Goal: Task Accomplishment & Management: Use online tool/utility

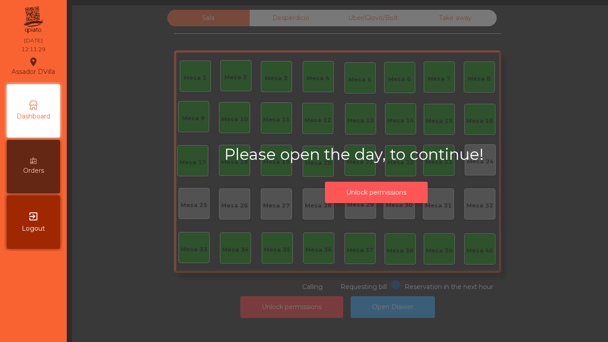
click at [353, 186] on button "Unlock permissions" at bounding box center [376, 193] width 103 height 22
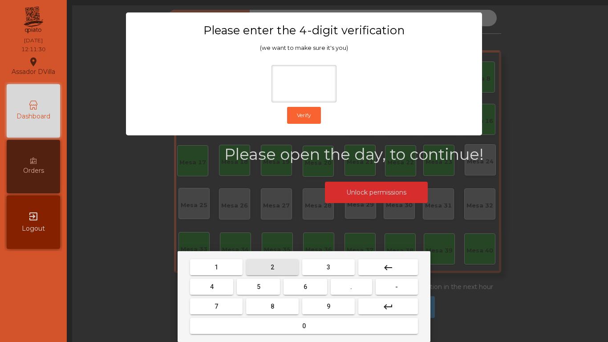
click at [271, 271] on button "2" at bounding box center [272, 267] width 52 height 16
click at [226, 290] on button "4" at bounding box center [211, 287] width 43 height 16
click at [302, 291] on button "6" at bounding box center [304, 287] width 43 height 16
click at [330, 308] on span "9" at bounding box center [329, 306] width 4 height 7
type input "****"
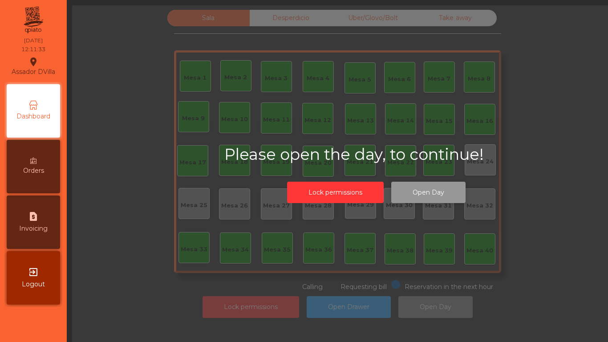
click at [421, 197] on button "Open Day" at bounding box center [428, 193] width 74 height 22
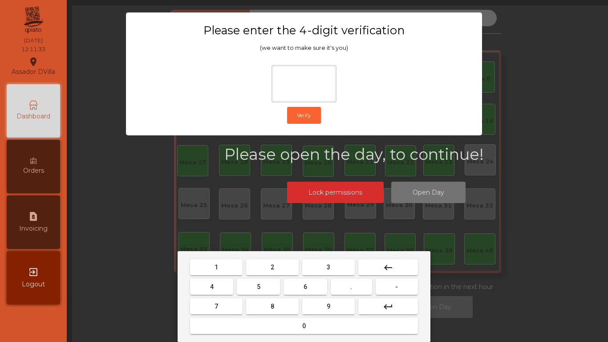
click at [265, 270] on button "2" at bounding box center [272, 267] width 52 height 16
drag, startPoint x: 224, startPoint y: 289, endPoint x: 266, endPoint y: 289, distance: 41.4
click at [227, 289] on button "4" at bounding box center [211, 287] width 43 height 16
click at [305, 289] on button "6" at bounding box center [304, 287] width 43 height 16
click at [325, 308] on button "9" at bounding box center [328, 306] width 52 height 16
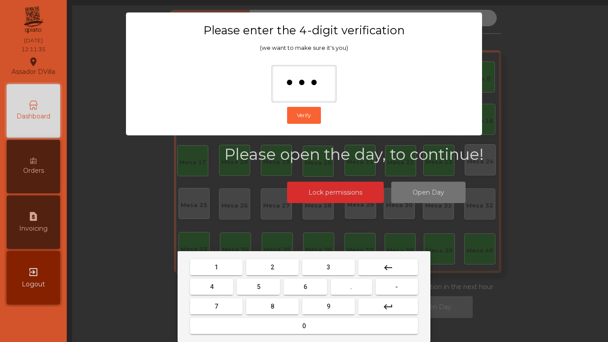
type input "****"
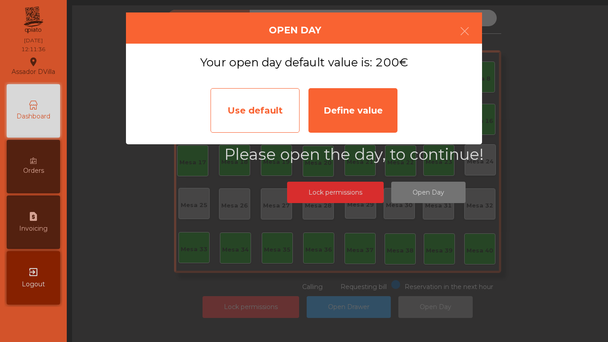
click at [252, 116] on div "Use default" at bounding box center [254, 110] width 89 height 44
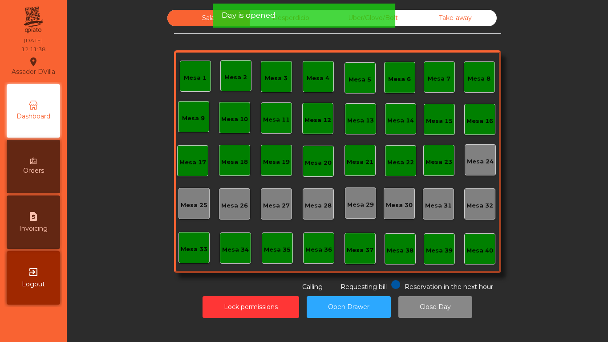
click at [256, 291] on div "Lock permissions Open Drawer Close Day" at bounding box center [337, 306] width 517 height 31
click at [242, 322] on div "Sala Desperdicio Uber/Glovo/Bolt Take away Mesa 1 Mesa 2 Mesa 3 Mesa 4 [GEOGRAP…" at bounding box center [337, 171] width 541 height 342
click at [246, 312] on button "Lock permissions" at bounding box center [250, 307] width 97 height 22
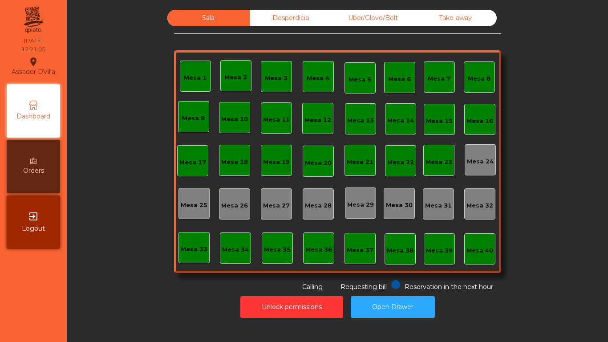
click at [485, 81] on div "Mesa 8" at bounding box center [479, 78] width 23 height 9
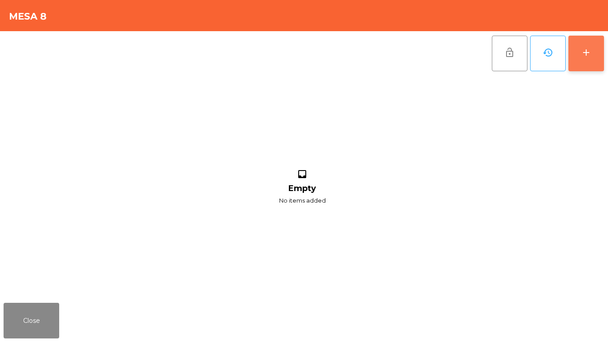
click at [589, 57] on div "add" at bounding box center [586, 52] width 11 height 11
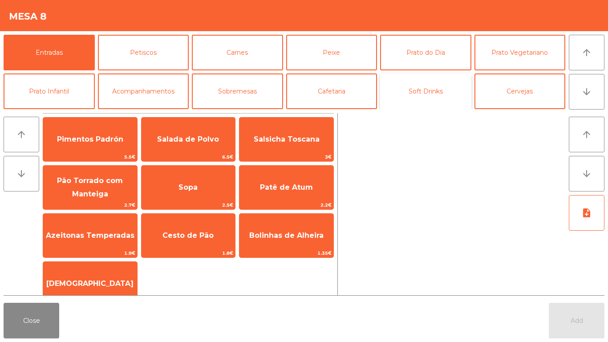
click at [429, 100] on button "Soft Drinks" at bounding box center [425, 91] width 91 height 36
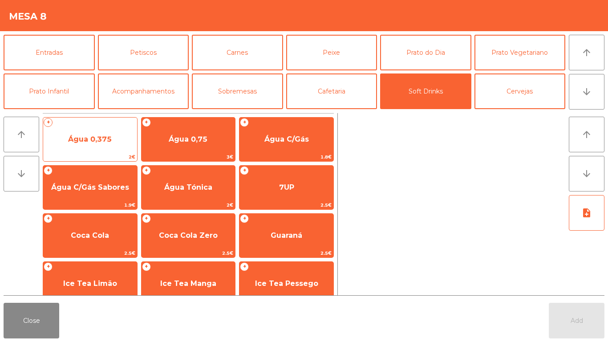
click at [84, 146] on span "Água 0,375" at bounding box center [90, 139] width 94 height 24
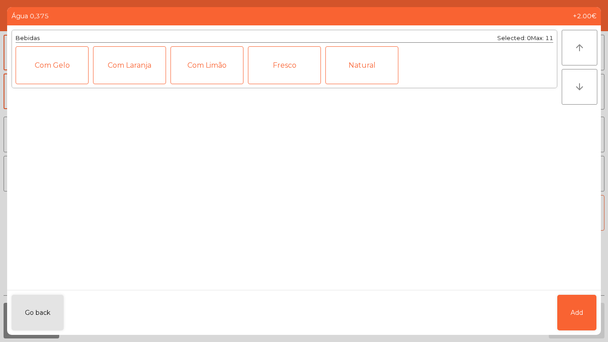
click at [347, 69] on div "Natural" at bounding box center [361, 65] width 73 height 38
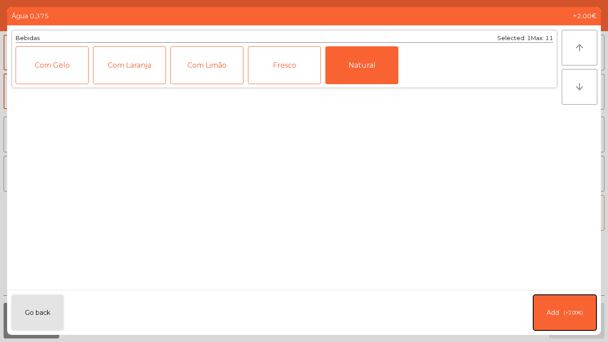
click at [569, 304] on button "Add (+2.00€)" at bounding box center [564, 313] width 63 height 36
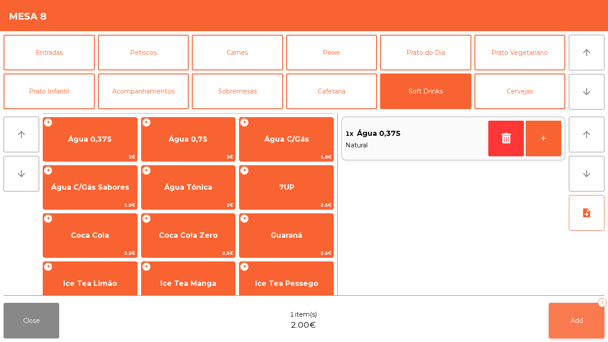
click at [569, 323] on button "Add 1" at bounding box center [577, 321] width 56 height 36
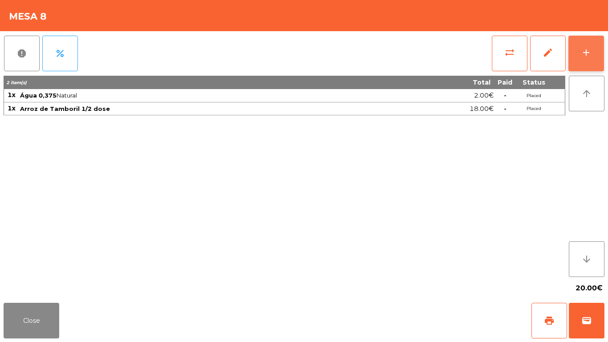
click at [589, 44] on button "add" at bounding box center [586, 54] width 36 height 36
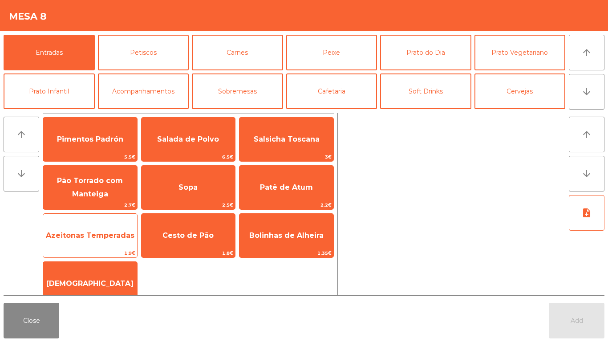
click at [82, 238] on span "Azeitonas Temperadas" at bounding box center [90, 235] width 89 height 8
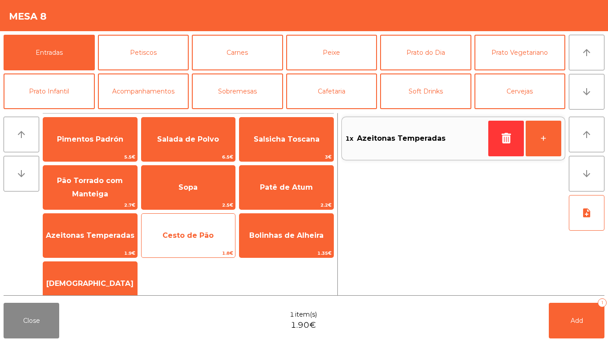
click at [178, 240] on span "Cesto de Pão" at bounding box center [188, 235] width 94 height 24
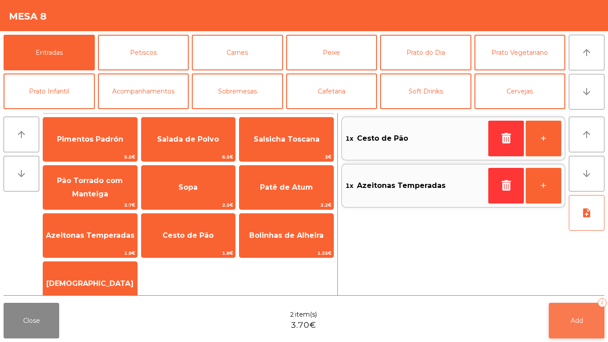
click at [570, 328] on button "Add 2" at bounding box center [577, 321] width 56 height 36
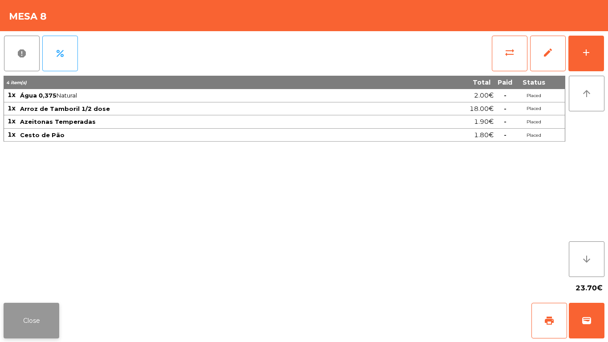
click at [10, 317] on button "Close" at bounding box center [32, 321] width 56 height 36
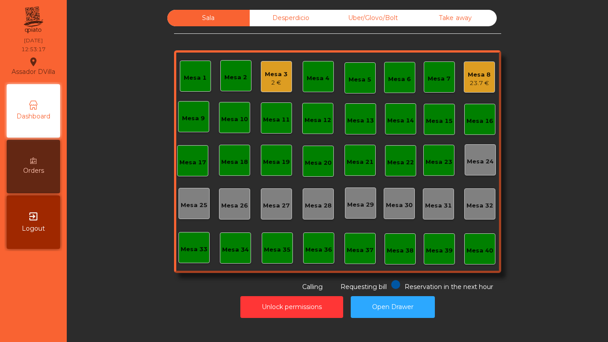
click at [265, 81] on div "2 €" at bounding box center [276, 82] width 23 height 9
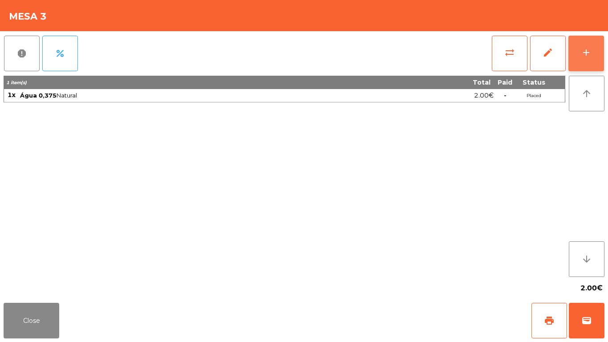
click at [595, 48] on button "add" at bounding box center [586, 54] width 36 height 36
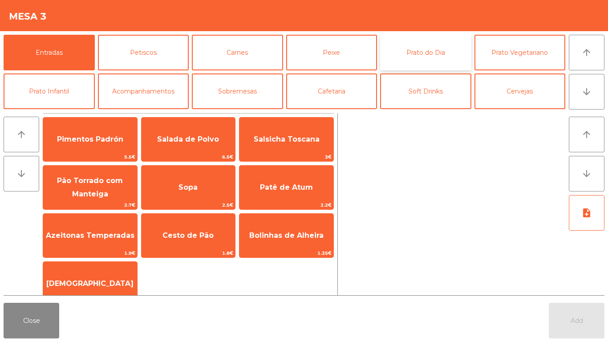
click at [427, 59] on button "Prato do Dia" at bounding box center [425, 53] width 91 height 36
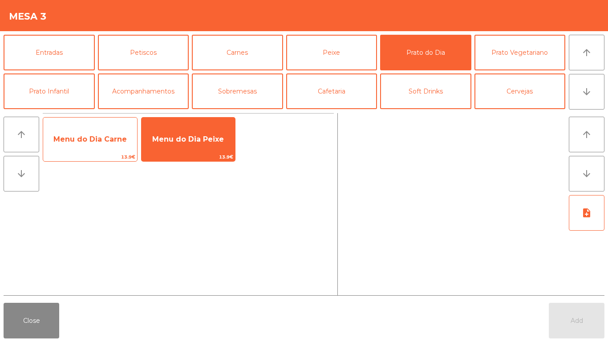
click at [86, 132] on span "Menu do Dia Carne" at bounding box center [90, 139] width 94 height 24
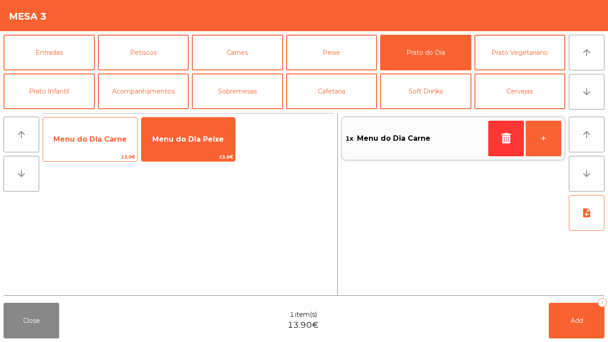
click at [89, 150] on span "Menu do Dia Carne" at bounding box center [90, 139] width 94 height 24
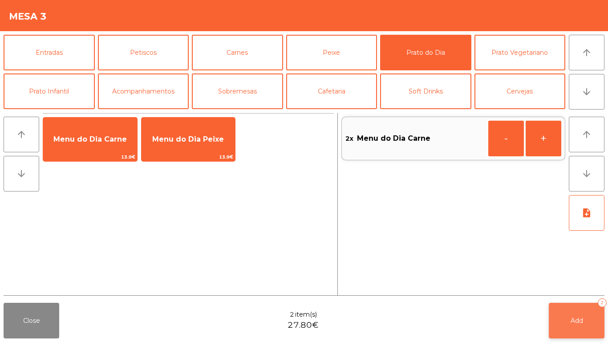
click at [582, 318] on span "Add" at bounding box center [576, 320] width 12 height 8
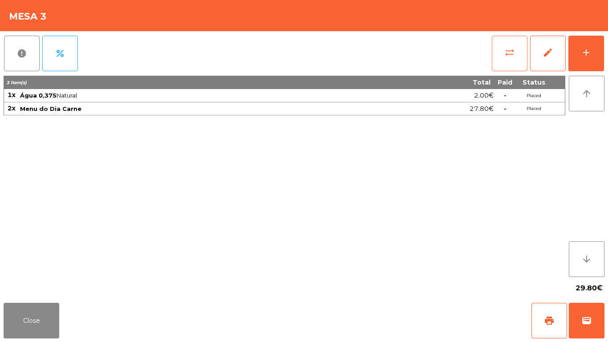
click at [511, 54] on span "sync_alt" at bounding box center [509, 52] width 11 height 11
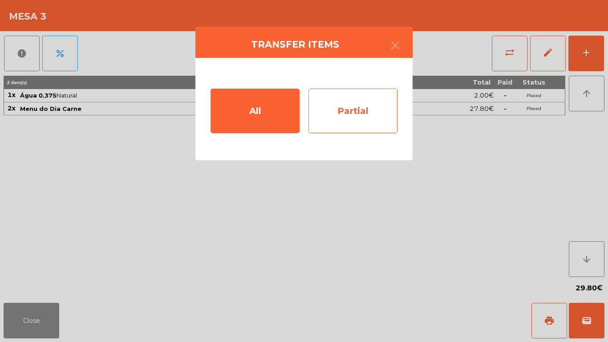
click at [366, 117] on div "Partial" at bounding box center [352, 111] width 89 height 44
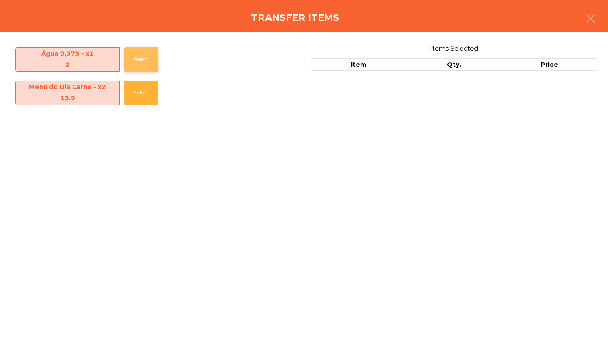
click at [128, 68] on button "Select" at bounding box center [141, 59] width 34 height 24
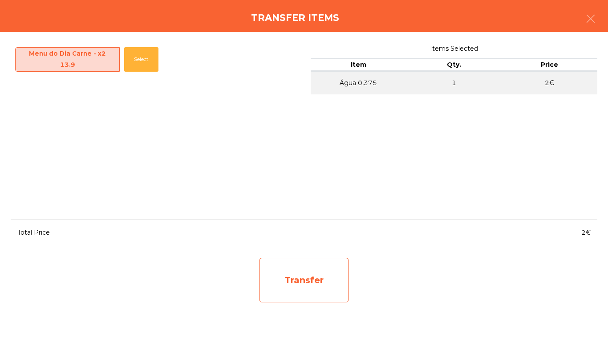
click at [299, 283] on div "Transfer" at bounding box center [303, 280] width 89 height 44
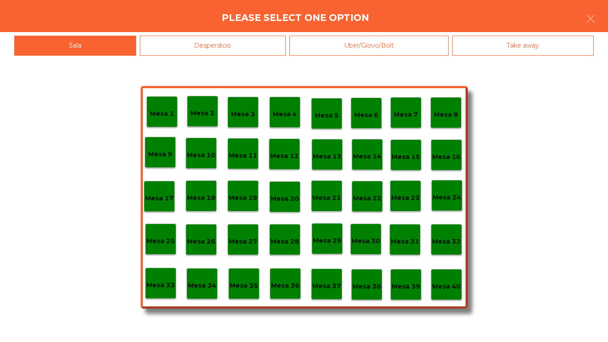
click at [245, 44] on div "Desperdicio" at bounding box center [213, 46] width 146 height 20
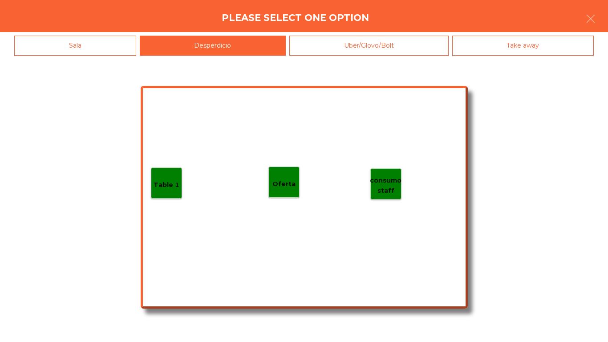
click at [158, 178] on div "Table 1" at bounding box center [166, 183] width 26 height 14
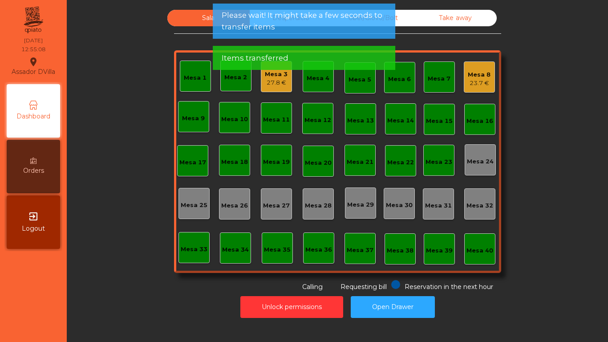
click at [265, 81] on div "27.8 €" at bounding box center [276, 82] width 23 height 9
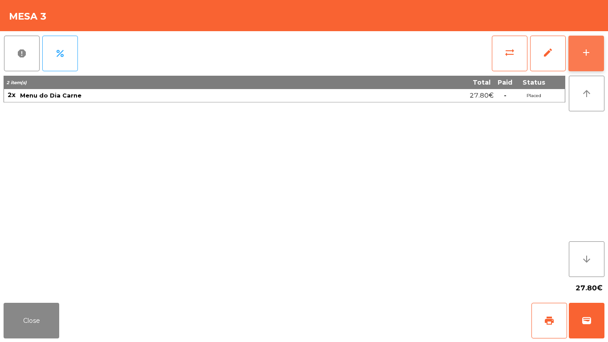
click at [599, 51] on button "add" at bounding box center [586, 54] width 36 height 36
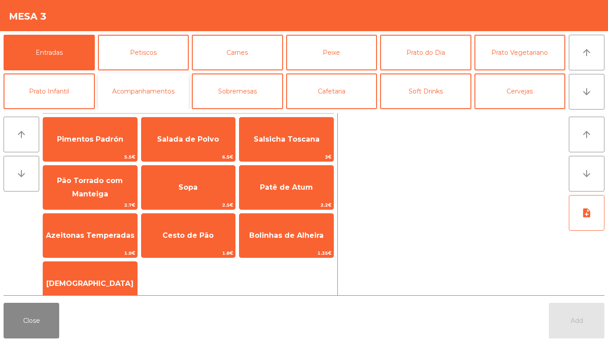
click at [152, 97] on button "Acompanhamentos" at bounding box center [143, 91] width 91 height 36
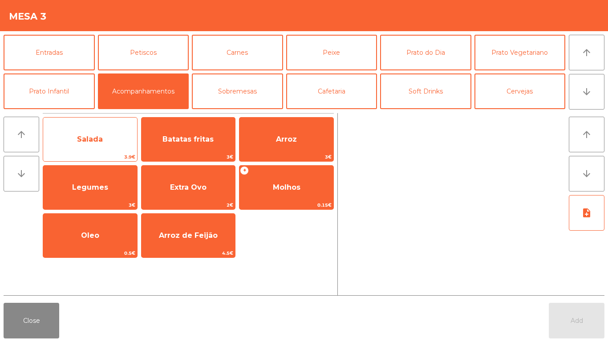
click at [96, 148] on span "Salada" at bounding box center [90, 139] width 94 height 24
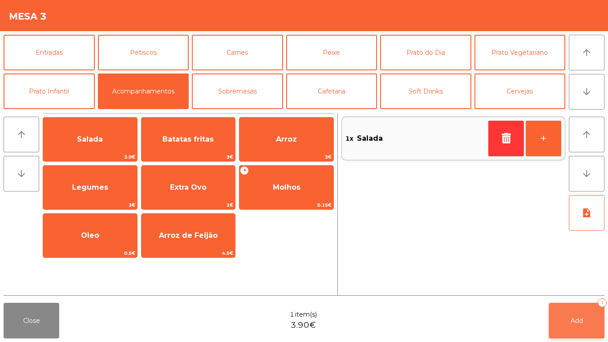
click at [569, 322] on button "Add 1" at bounding box center [577, 321] width 56 height 36
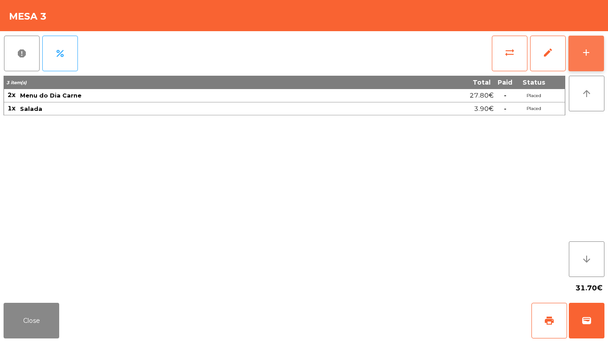
click at [594, 57] on button "add" at bounding box center [586, 54] width 36 height 36
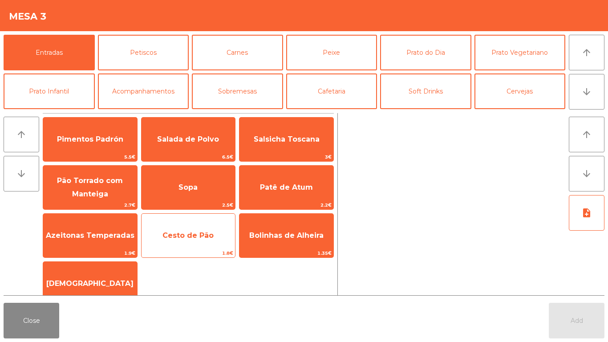
click at [201, 232] on span "Cesto de Pão" at bounding box center [187, 235] width 51 height 8
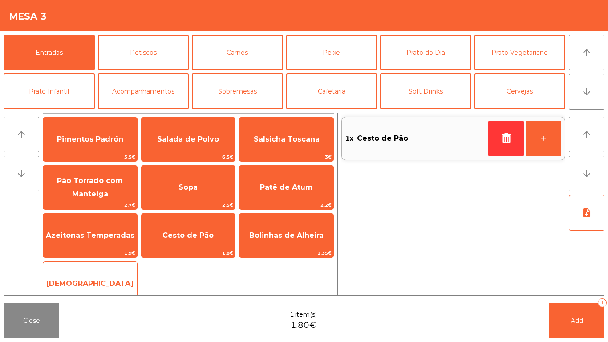
click at [93, 283] on span "[DEMOGRAPHIC_DATA]" at bounding box center [89, 283] width 87 height 8
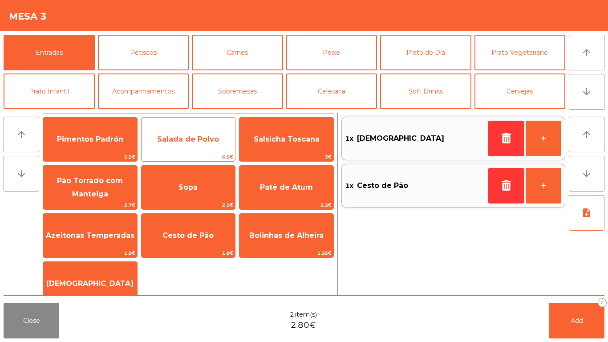
click at [190, 133] on span "Salada de Polvo" at bounding box center [188, 139] width 94 height 24
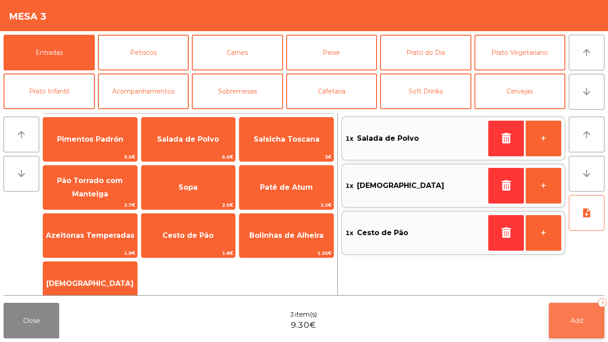
click at [592, 317] on button "Add 3" at bounding box center [577, 321] width 56 height 36
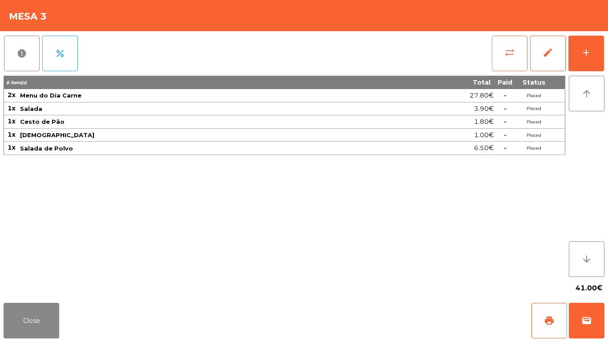
click at [512, 49] on span "sync_alt" at bounding box center [509, 52] width 11 height 11
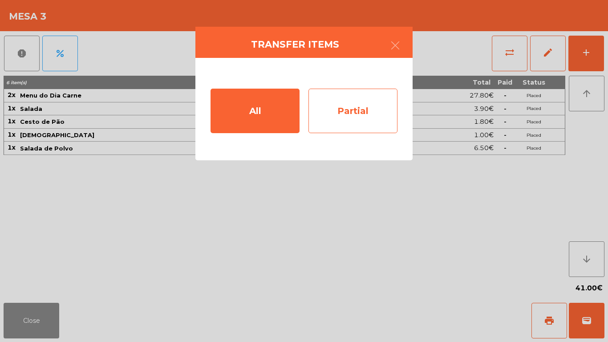
click at [363, 115] on div "Partial" at bounding box center [352, 111] width 89 height 44
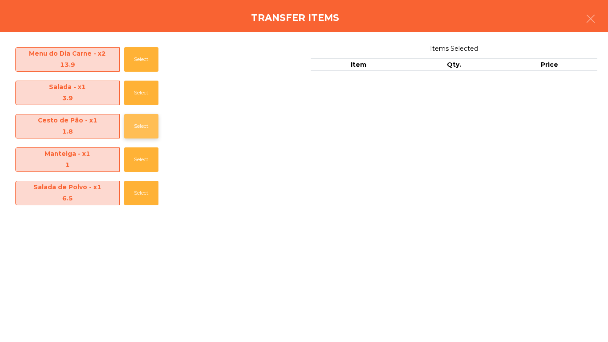
click at [156, 127] on button "Select" at bounding box center [141, 126] width 34 height 24
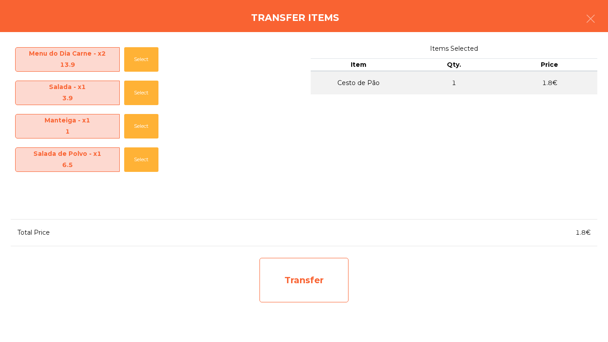
click at [323, 287] on div "Transfer" at bounding box center [303, 280] width 89 height 44
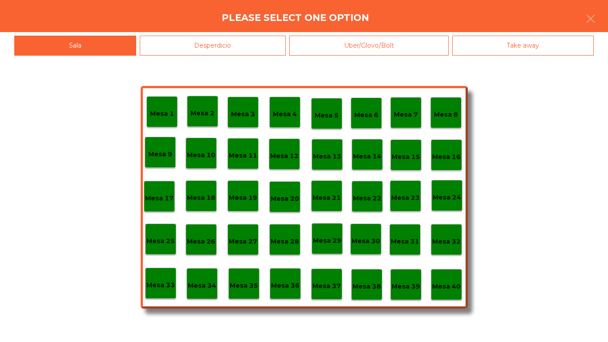
click at [200, 47] on div "Desperdicio" at bounding box center [213, 46] width 146 height 20
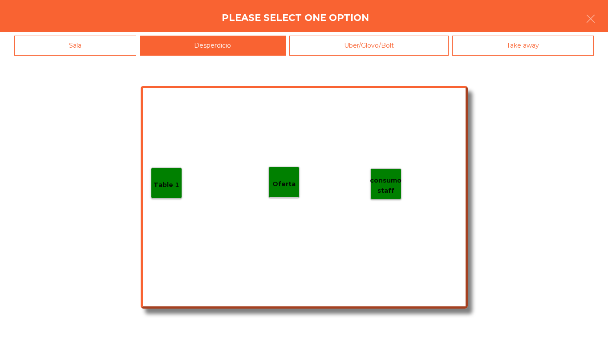
click at [94, 48] on div "Sala" at bounding box center [75, 46] width 122 height 20
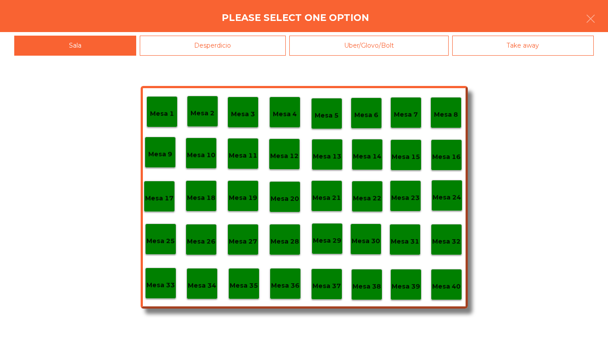
click at [221, 45] on div "Desperdicio" at bounding box center [213, 46] width 146 height 20
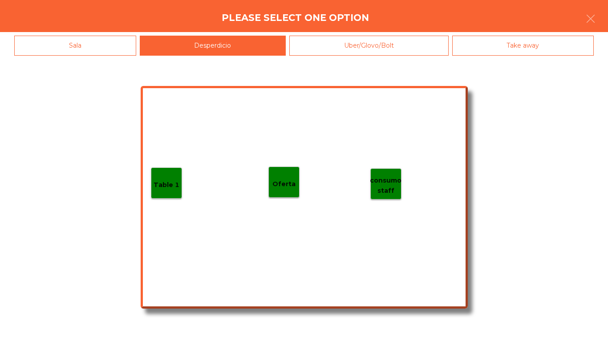
click at [156, 170] on div "Table 1" at bounding box center [166, 182] width 31 height 31
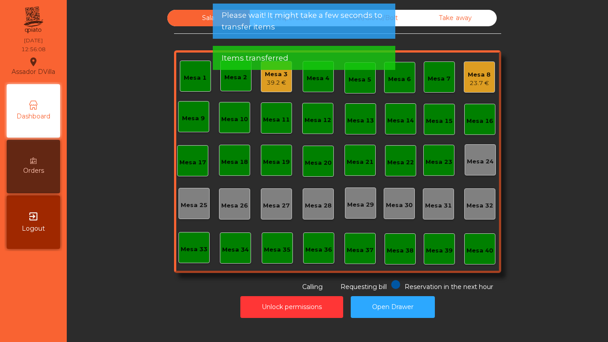
click at [478, 74] on div "Mesa 8" at bounding box center [479, 74] width 23 height 9
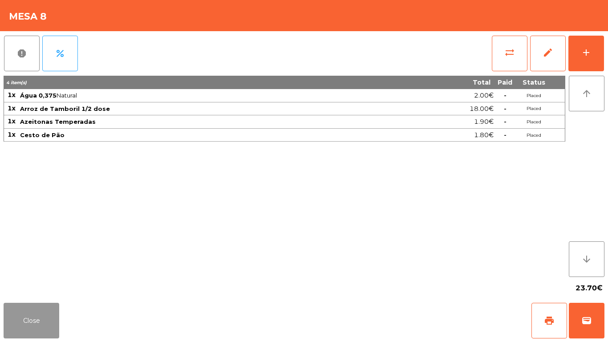
click at [41, 331] on button "Close" at bounding box center [32, 321] width 56 height 36
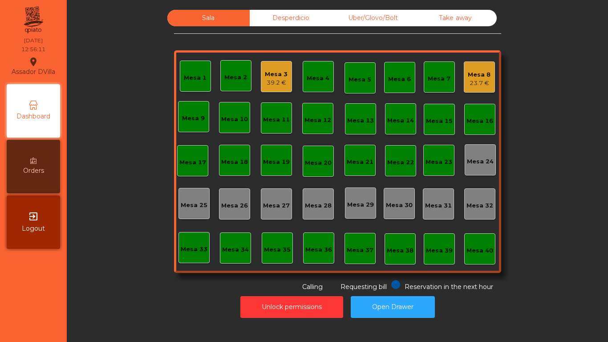
click at [261, 86] on div "Mesa 3 39.2 €" at bounding box center [276, 76] width 31 height 31
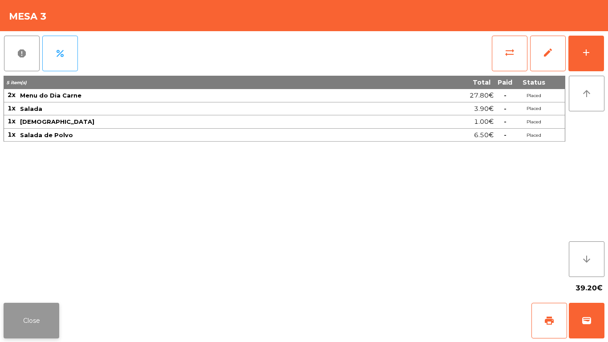
click at [45, 325] on button "Close" at bounding box center [32, 321] width 56 height 36
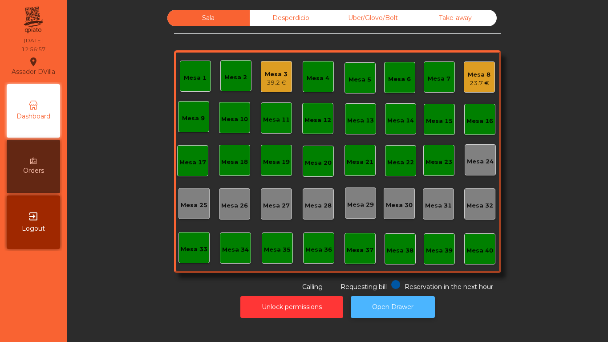
click at [375, 311] on button "Open Drawer" at bounding box center [393, 307] width 84 height 22
click at [482, 68] on div "Mesa 8 23.7 €" at bounding box center [479, 77] width 23 height 21
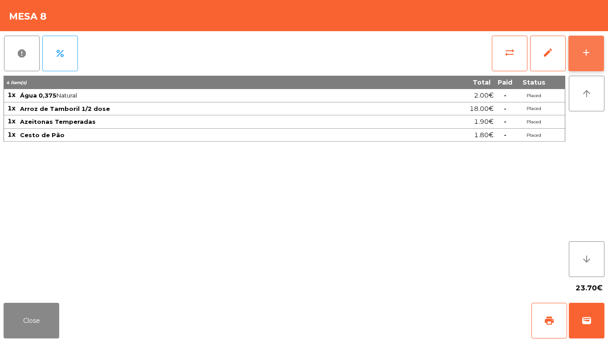
click at [594, 48] on button "add" at bounding box center [586, 54] width 36 height 36
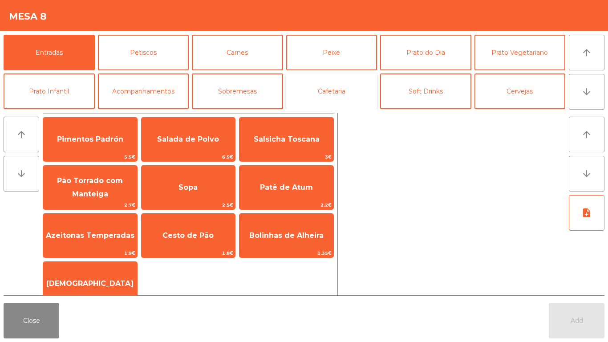
click at [341, 93] on button "Cafetaria" at bounding box center [331, 91] width 91 height 36
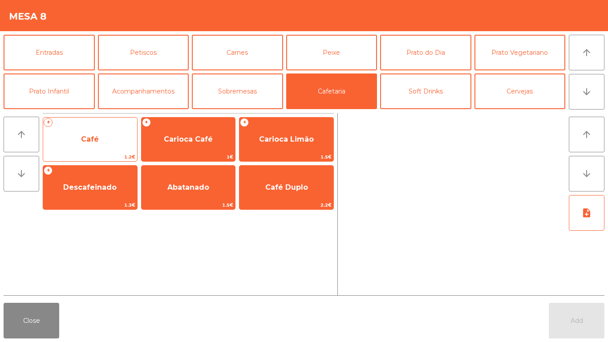
click at [65, 151] on span "Café" at bounding box center [90, 139] width 94 height 24
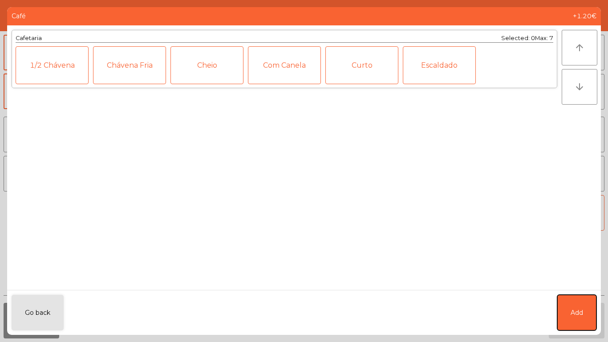
click at [586, 303] on button "Add" at bounding box center [576, 313] width 39 height 36
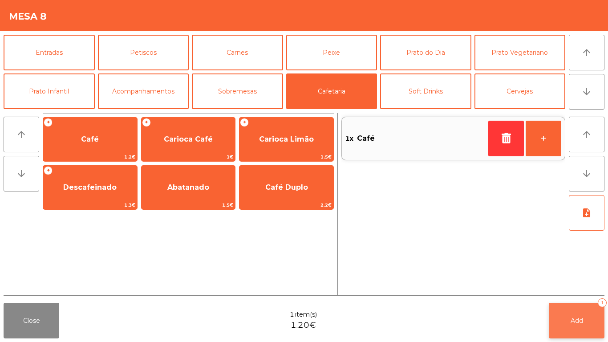
click at [575, 317] on span "Add" at bounding box center [576, 320] width 12 height 8
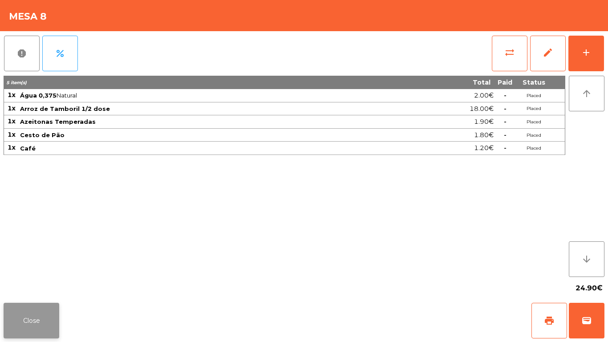
click at [31, 324] on button "Close" at bounding box center [32, 321] width 56 height 36
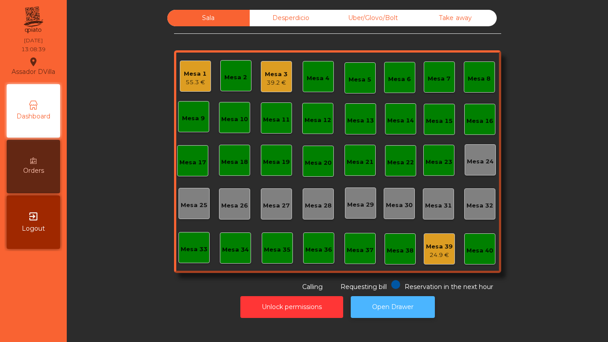
click at [399, 317] on button "Open Drawer" at bounding box center [393, 307] width 84 height 22
click at [279, 20] on div "Desperdicio" at bounding box center [291, 18] width 82 height 16
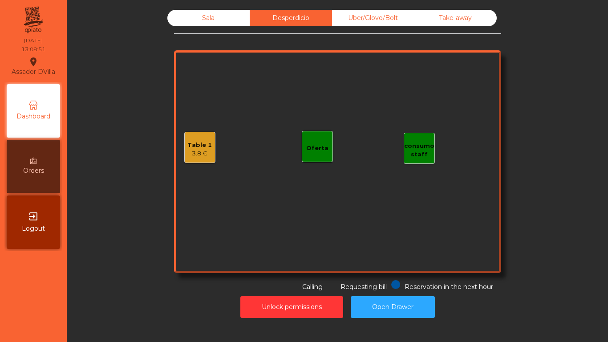
click at [369, 21] on div "Uber/Glovo/Bolt" at bounding box center [373, 18] width 82 height 16
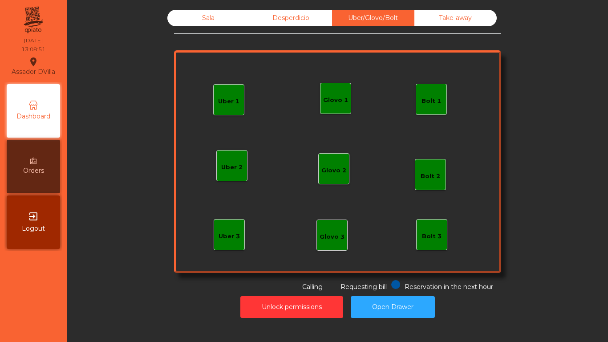
click at [424, 21] on div "Take away" at bounding box center [455, 18] width 82 height 16
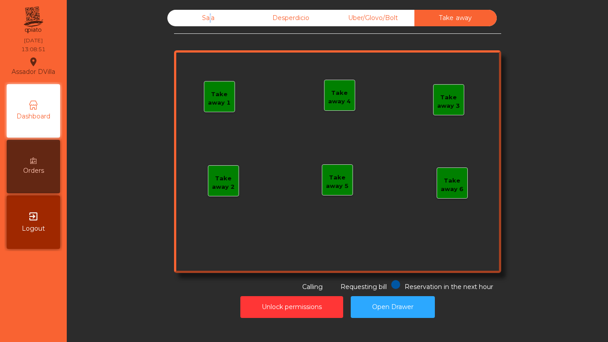
click at [215, 18] on div "Sala" at bounding box center [208, 18] width 82 height 16
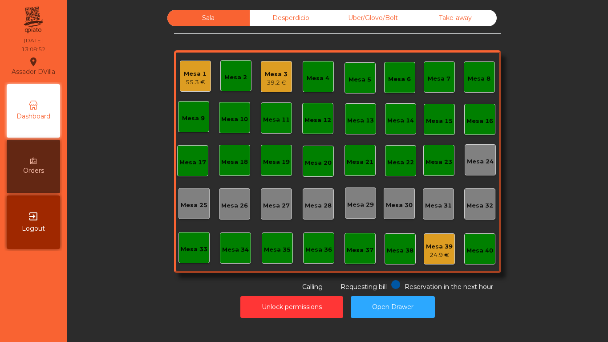
click at [250, 16] on div "Desperdicio" at bounding box center [291, 18] width 82 height 16
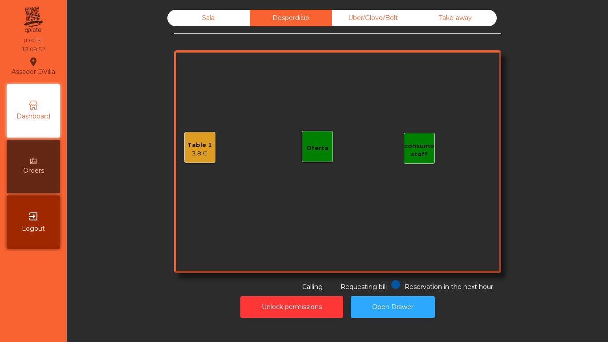
click at [194, 152] on div "3.8 €" at bounding box center [199, 153] width 24 height 9
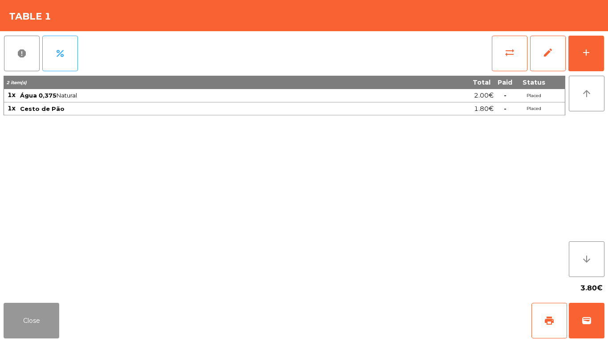
click at [29, 313] on button "Close" at bounding box center [32, 321] width 56 height 36
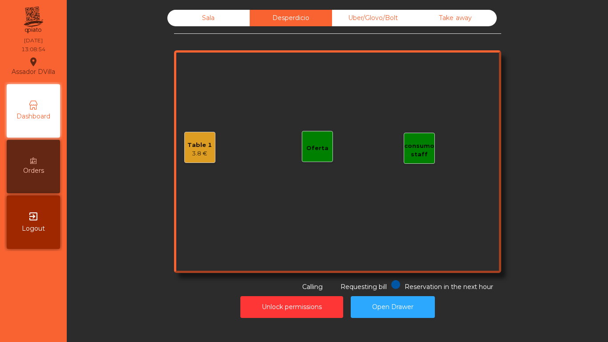
click at [215, 36] on div "Sala Desperdicio Uber/Glovo/Bolt Take away Table 1 3.8 € consumo staff Oferta R…" at bounding box center [337, 151] width 327 height 282
click at [220, 24] on div "Sala" at bounding box center [208, 18] width 82 height 16
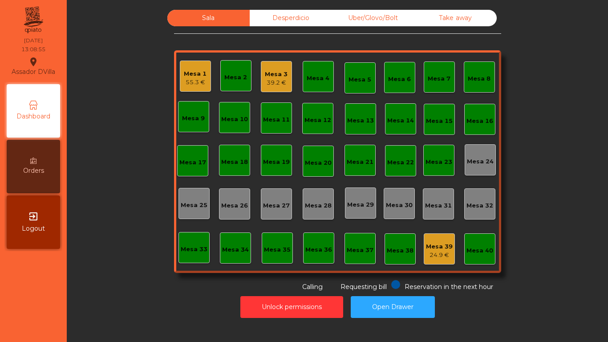
click at [198, 72] on div "Mesa 1" at bounding box center [195, 73] width 23 height 9
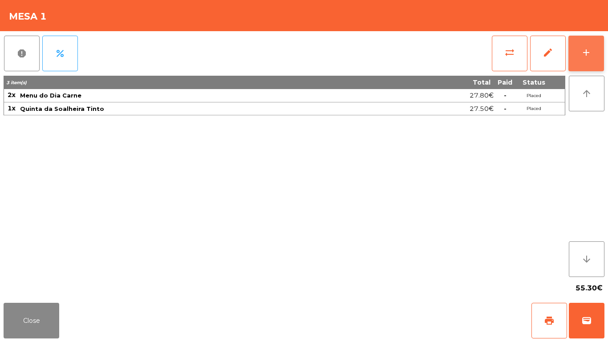
click at [587, 59] on button "add" at bounding box center [586, 54] width 36 height 36
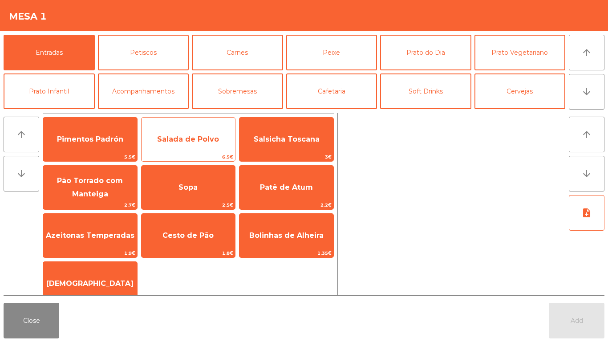
click at [203, 139] on span "Salada de Polvo" at bounding box center [188, 139] width 62 height 8
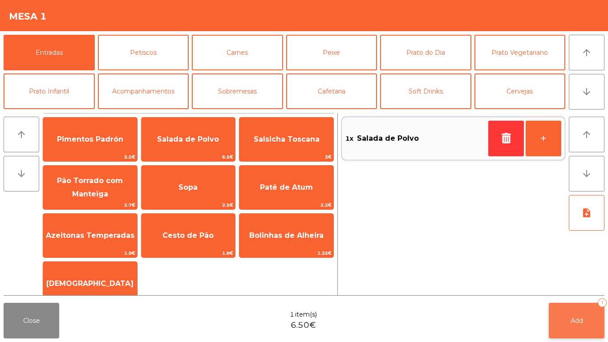
click at [559, 327] on button "Add 1" at bounding box center [577, 321] width 56 height 36
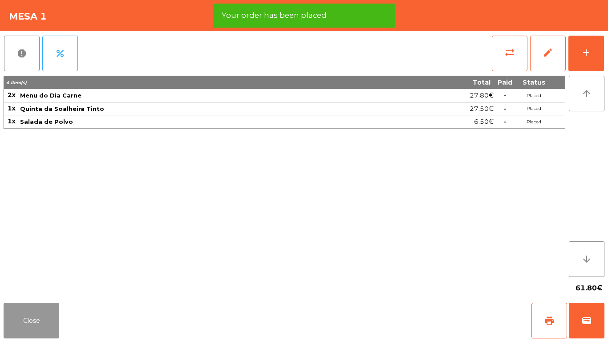
drag, startPoint x: 15, startPoint y: 325, endPoint x: 40, endPoint y: 327, distance: 25.0
click at [32, 327] on button "Close" at bounding box center [32, 321] width 56 height 36
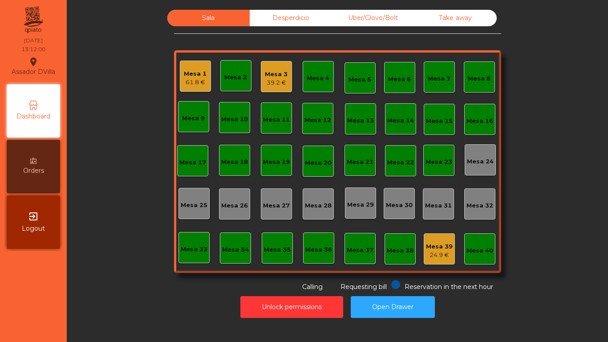
click at [180, 72] on div "Mesa 1 61.8 €" at bounding box center [195, 76] width 31 height 31
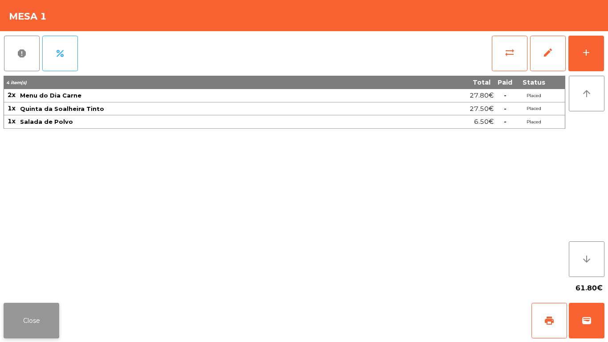
click at [32, 307] on button "Close" at bounding box center [32, 321] width 56 height 36
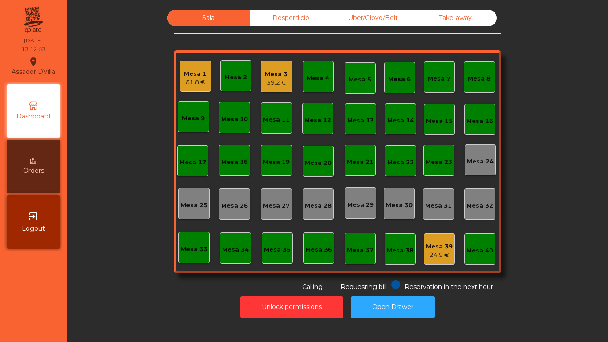
click at [267, 84] on div "39.2 €" at bounding box center [276, 82] width 23 height 9
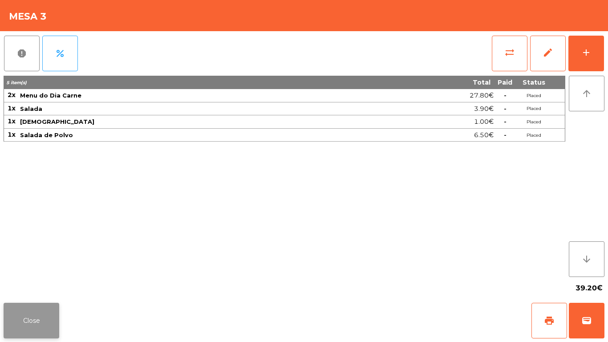
click at [20, 325] on button "Close" at bounding box center [32, 321] width 56 height 36
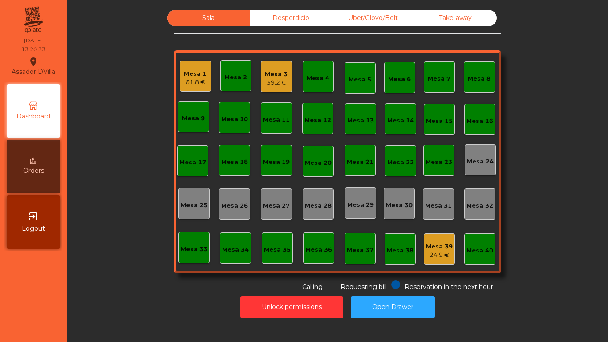
click at [187, 73] on div "Mesa 1" at bounding box center [195, 73] width 23 height 9
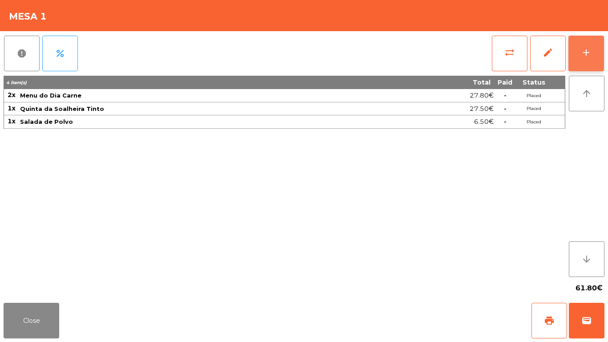
click at [596, 44] on button "add" at bounding box center [586, 54] width 36 height 36
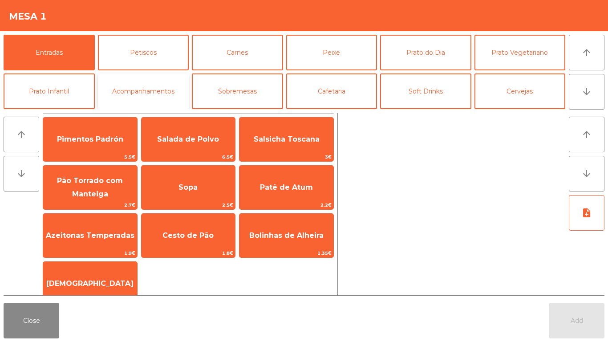
click at [146, 94] on button "Acompanhamentos" at bounding box center [143, 91] width 91 height 36
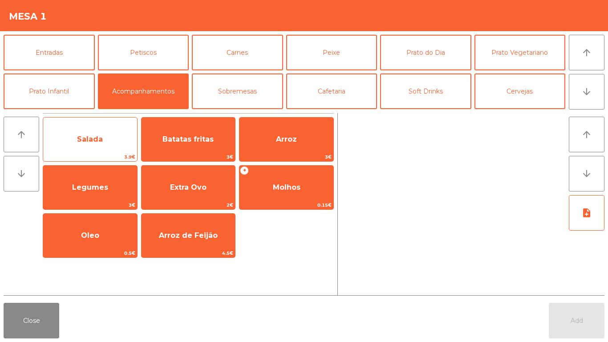
click at [90, 125] on div "Salada 3.9€" at bounding box center [90, 139] width 95 height 44
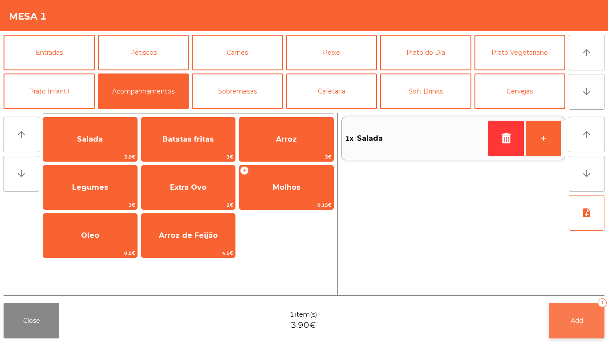
click at [577, 323] on span "Add" at bounding box center [576, 320] width 12 height 8
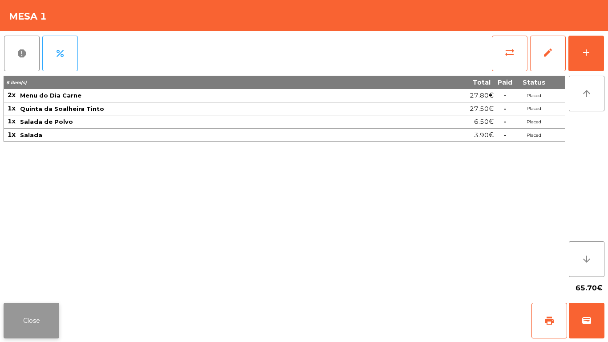
click at [21, 329] on button "Close" at bounding box center [32, 321] width 56 height 36
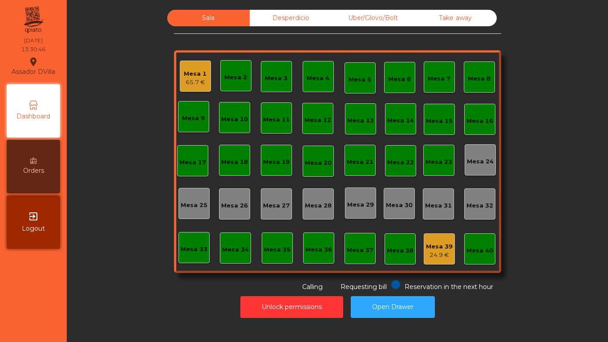
click at [279, 9] on div "Sala Desperdicio Uber/Glovo/Bolt Take away Mesa 1 65.7 € Mesa 2 Mesa 3 Mesa 4 M…" at bounding box center [337, 163] width 530 height 317
click at [280, 13] on div "Desperdicio" at bounding box center [291, 18] width 82 height 16
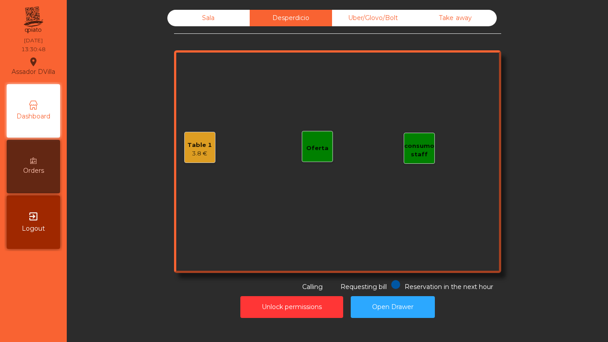
drag, startPoint x: 348, startPoint y: 25, endPoint x: 369, endPoint y: 28, distance: 21.0
click at [349, 25] on div "Uber/Glovo/Bolt" at bounding box center [373, 18] width 82 height 16
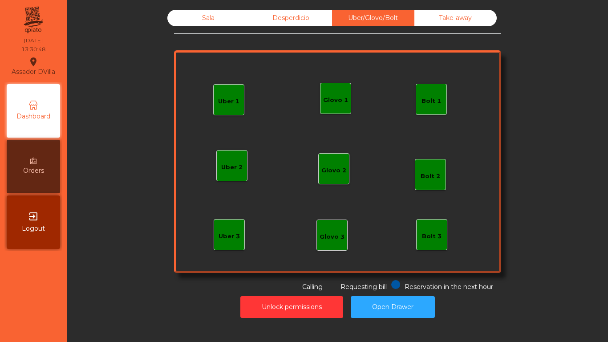
click at [466, 30] on div "Sala Desperdicio Uber/Glovo/Bolt Take away Uber 1 Uber 3 Bolt 2 Glovo 2 Uber 2 …" at bounding box center [337, 151] width 327 height 282
click at [435, 24] on div "Take away" at bounding box center [455, 18] width 82 height 16
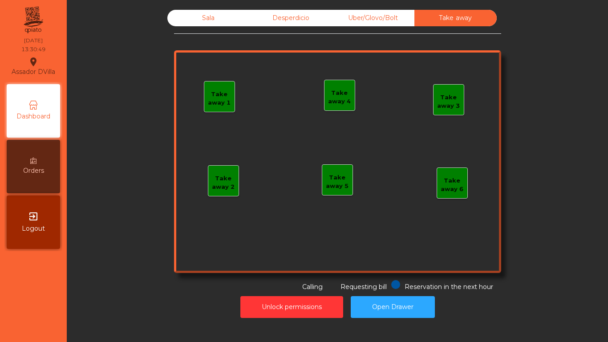
click at [288, 18] on div "Desperdicio" at bounding box center [291, 18] width 82 height 16
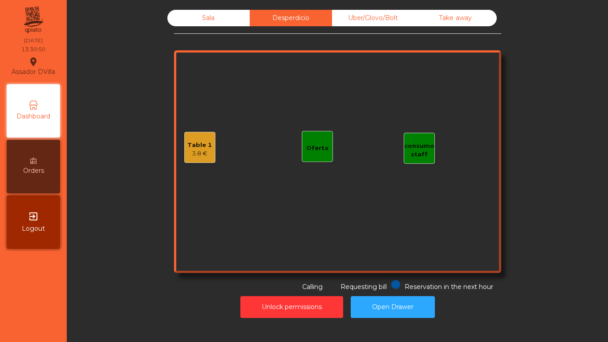
click at [210, 15] on div "Sala" at bounding box center [208, 18] width 82 height 16
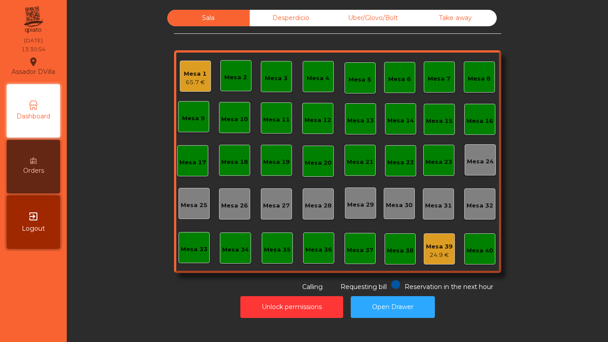
click at [191, 80] on div "65.7 €" at bounding box center [195, 82] width 23 height 9
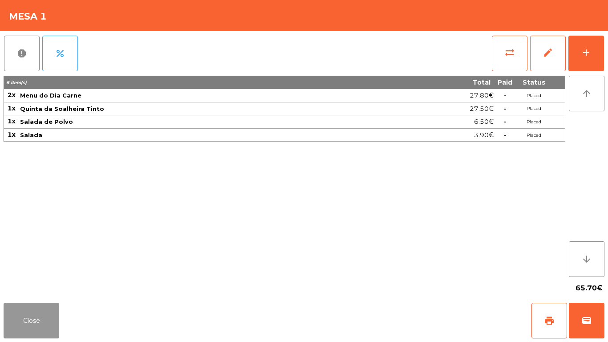
click at [12, 329] on button "Close" at bounding box center [32, 321] width 56 height 36
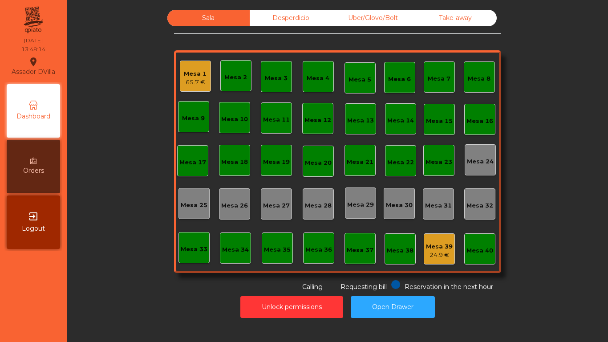
click at [180, 77] on div "Mesa 1 65.7 €" at bounding box center [195, 76] width 31 height 31
